Goal: Navigation & Orientation: Find specific page/section

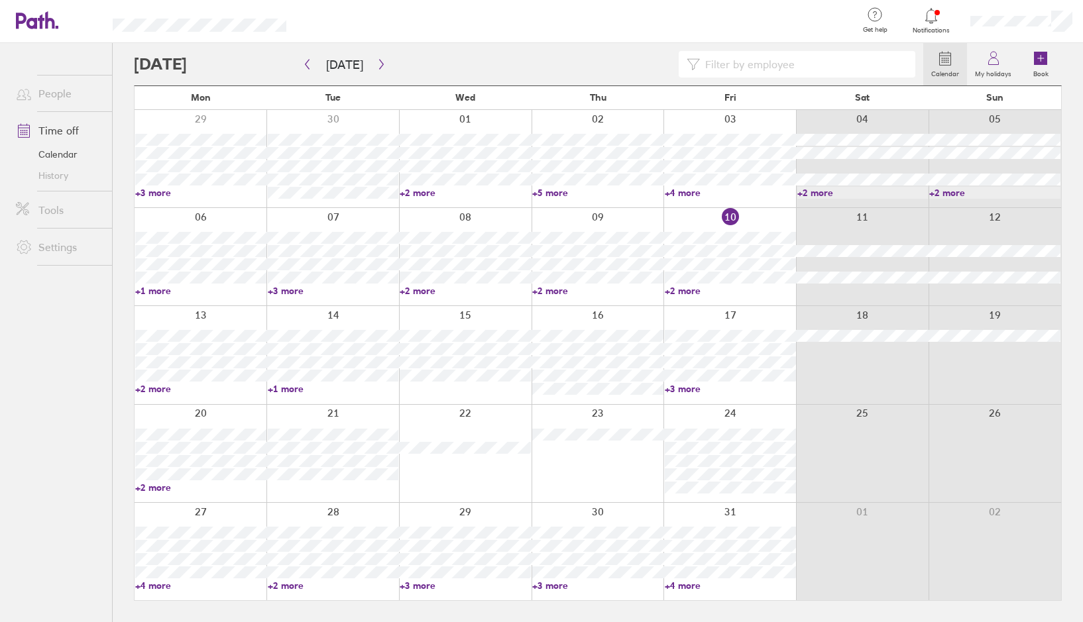
click at [152, 390] on link "+2 more" at bounding box center [200, 389] width 131 height 12
click at [299, 390] on link "+1 more" at bounding box center [333, 389] width 131 height 12
click at [60, 472] on ul "People Time off Calendar History Tools Settings" at bounding box center [56, 311] width 112 height 536
